Goal: Transaction & Acquisition: Subscribe to service/newsletter

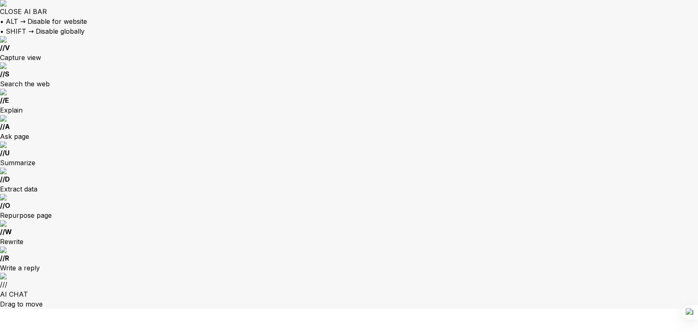
type input "[EMAIL_ADDRESS][DOMAIN_NAME]"
